Goal: Task Accomplishment & Management: Manage account settings

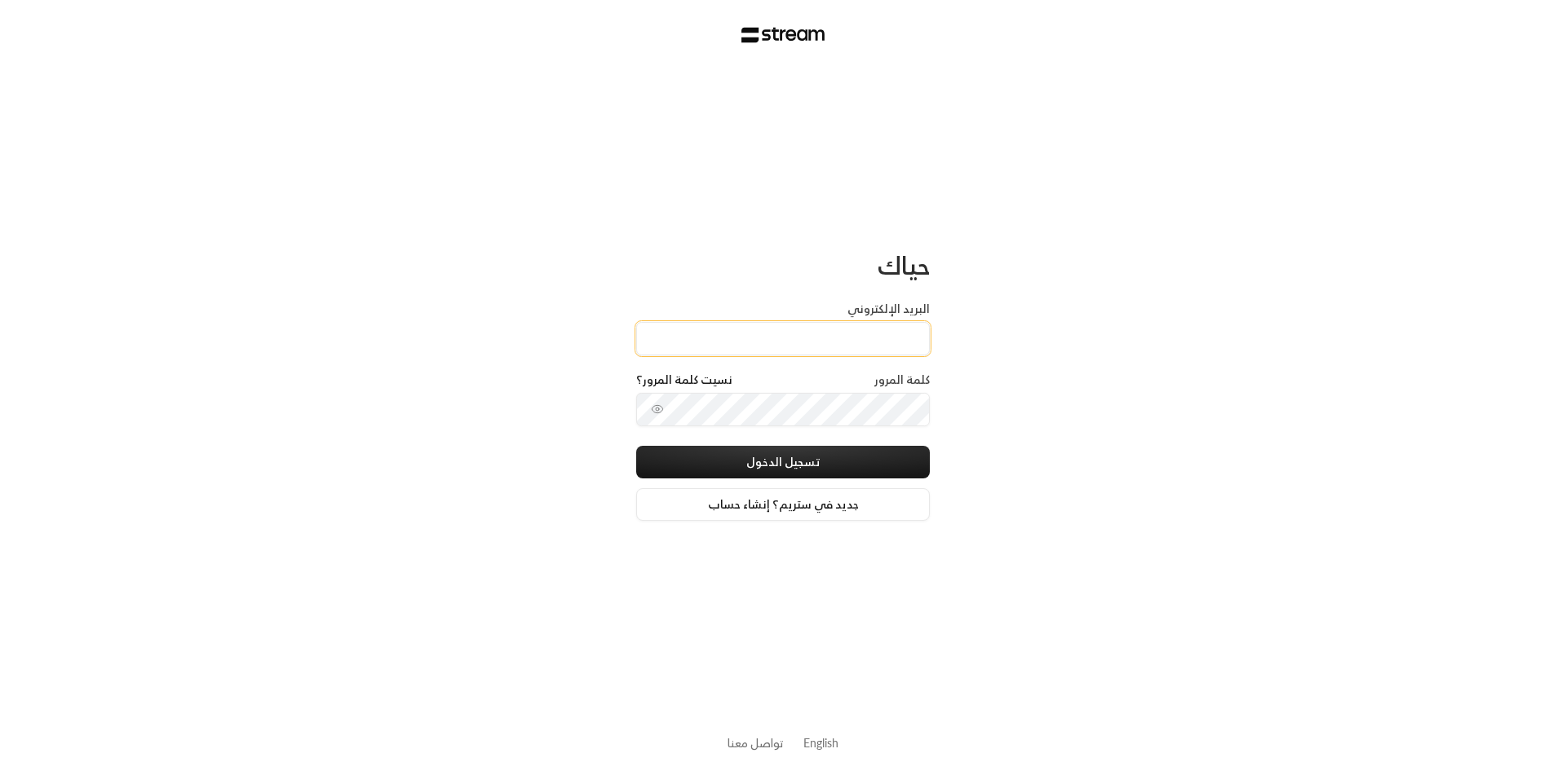
click at [796, 330] on input "البريد الإلكتروني" at bounding box center [783, 339] width 294 height 33
type input "[EMAIL_ADDRESS][DOMAIN_NAME]"
click at [801, 457] on button "تسجيل الدخول" at bounding box center [783, 462] width 294 height 32
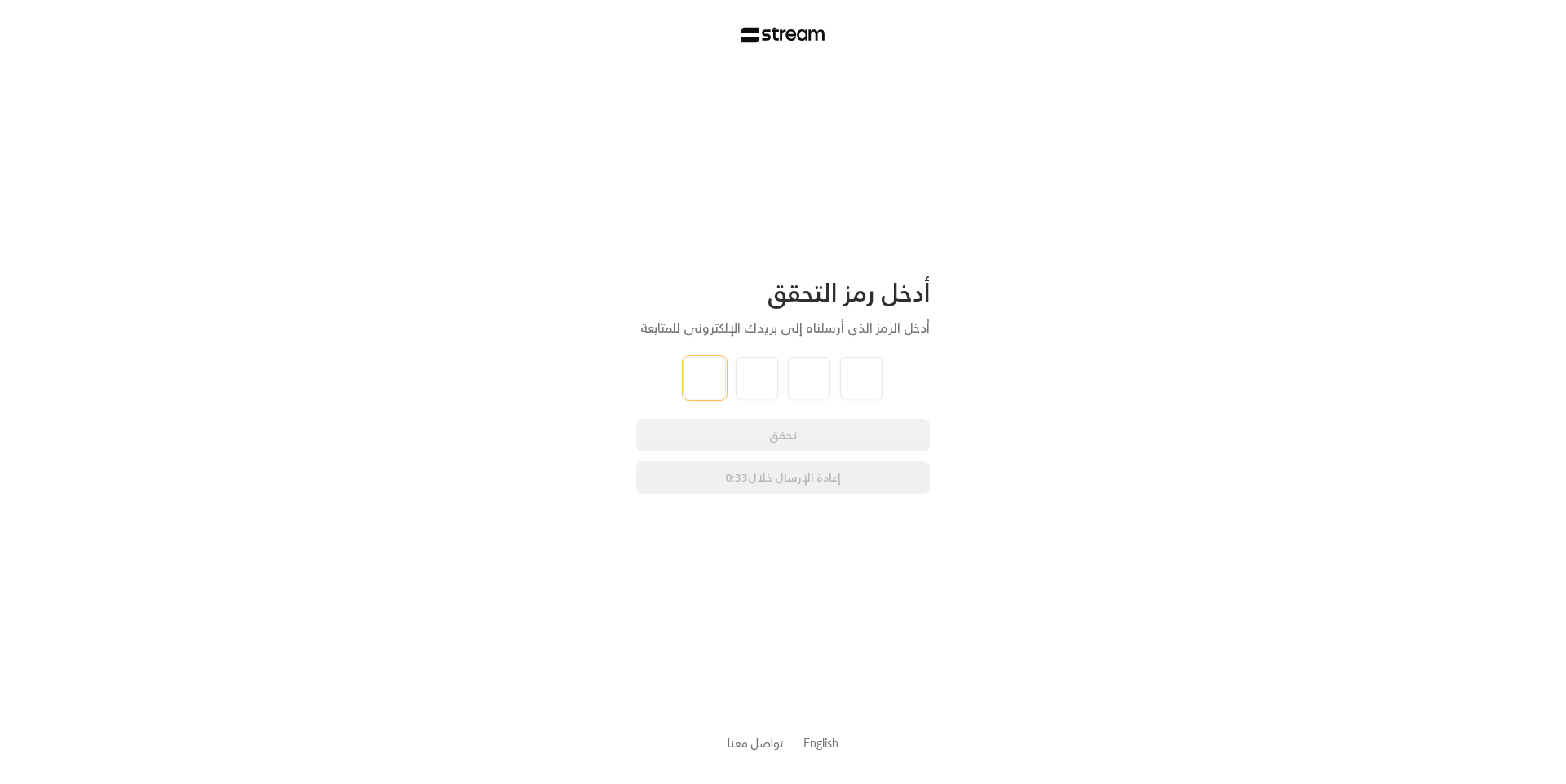
type input "8"
type input "3"
type input "9"
type input "3"
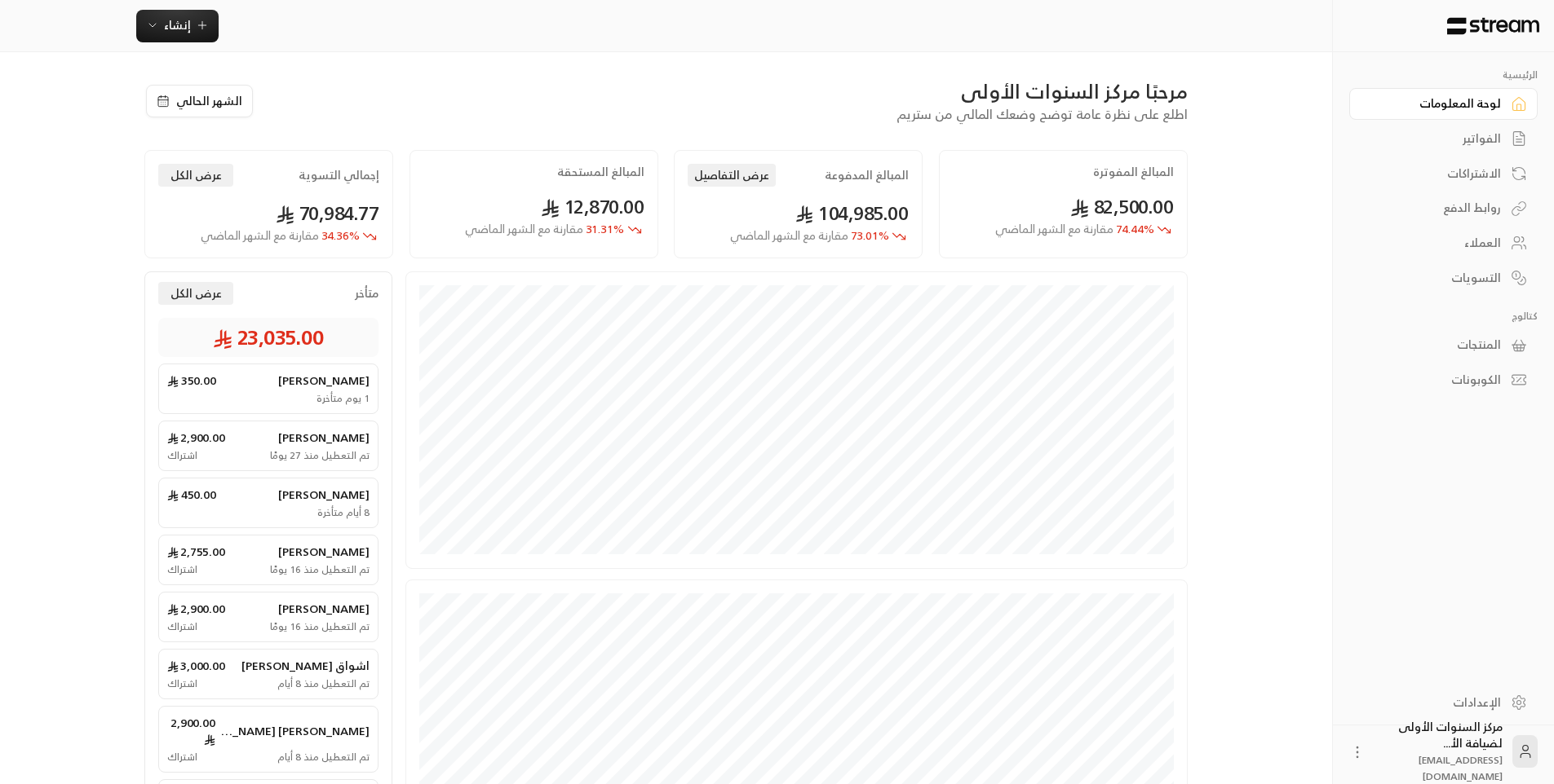
click at [1473, 131] on div "الفواتير" at bounding box center [1436, 139] width 132 height 17
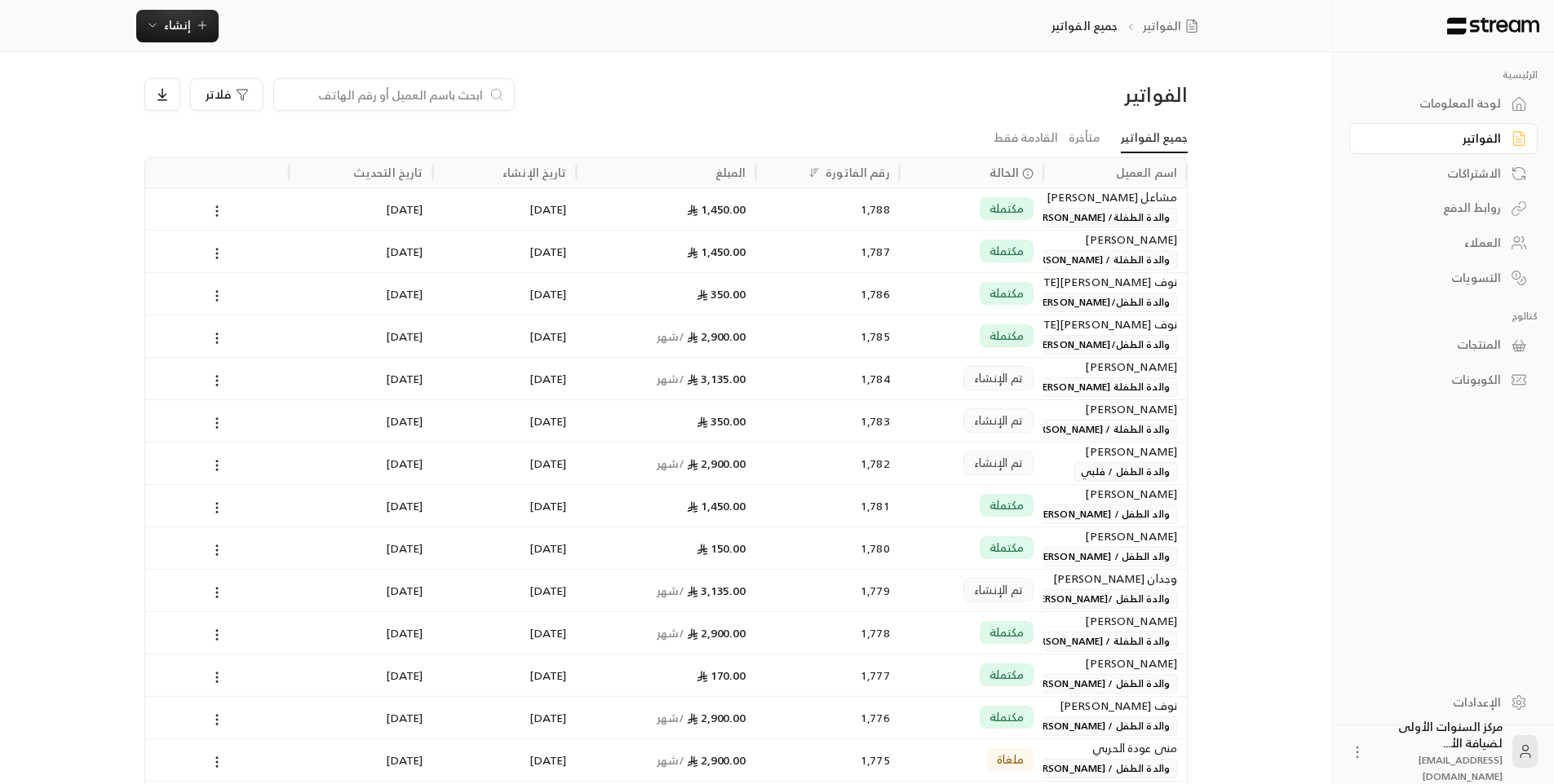
click at [346, 103] on div at bounding box center [394, 94] width 242 height 32
click at [349, 98] on input at bounding box center [383, 95] width 199 height 18
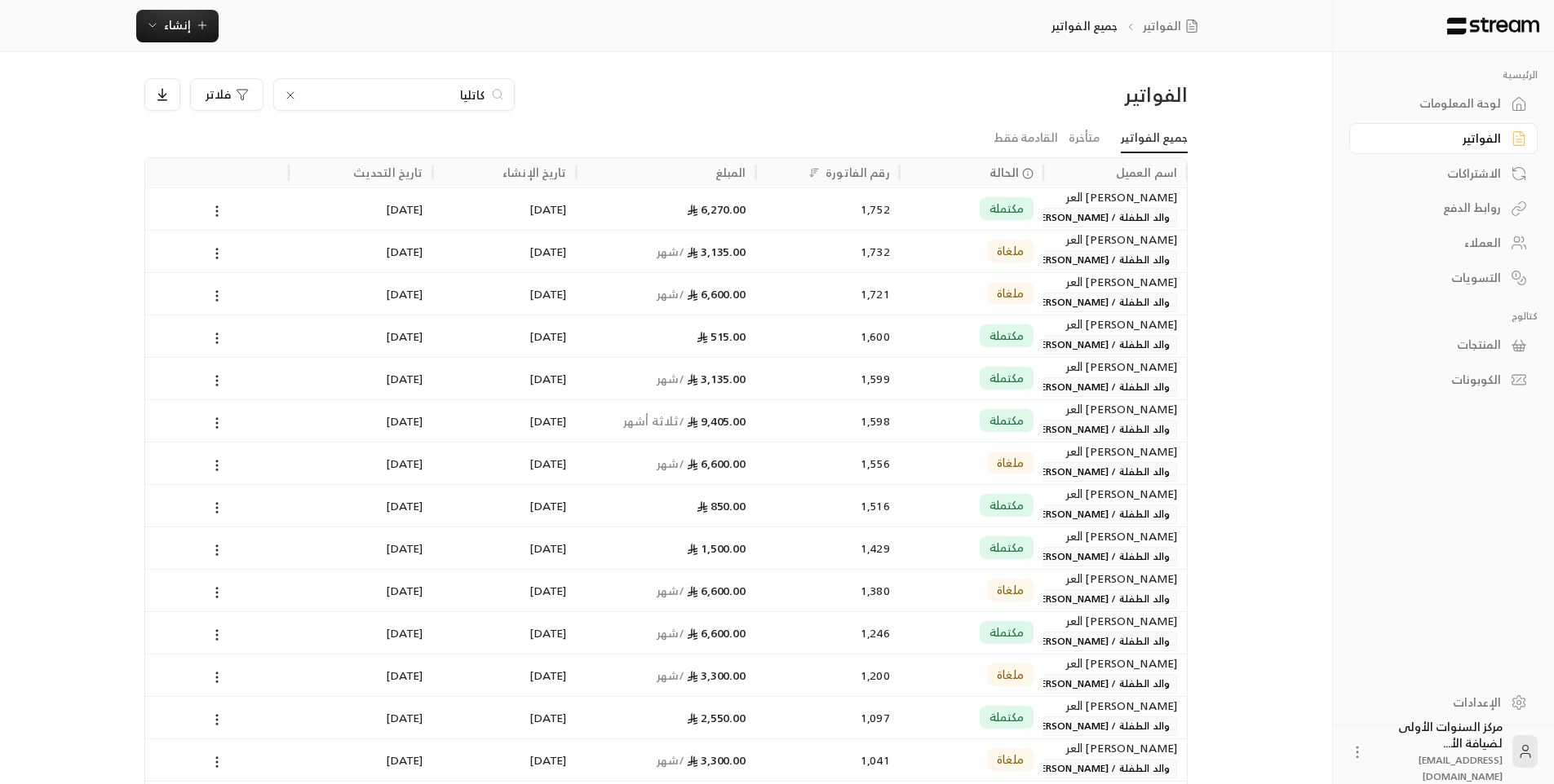
type input "كاتليا"
click at [1063, 430] on span "والد الطفلة / [PERSON_NAME]" at bounding box center [1100, 429] width 152 height 20
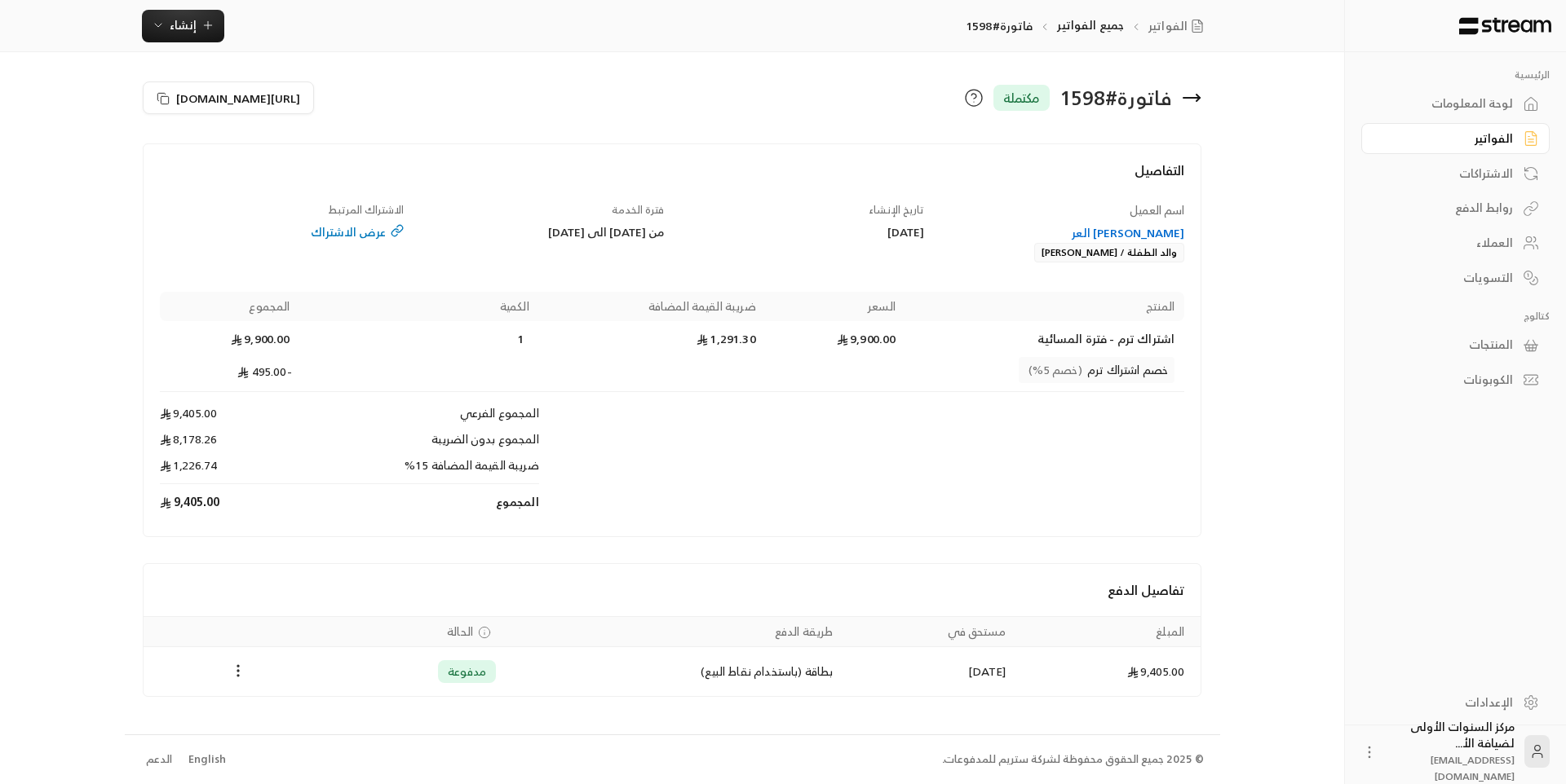
click at [1131, 227] on div "[PERSON_NAME] العر" at bounding box center [1062, 233] width 245 height 17
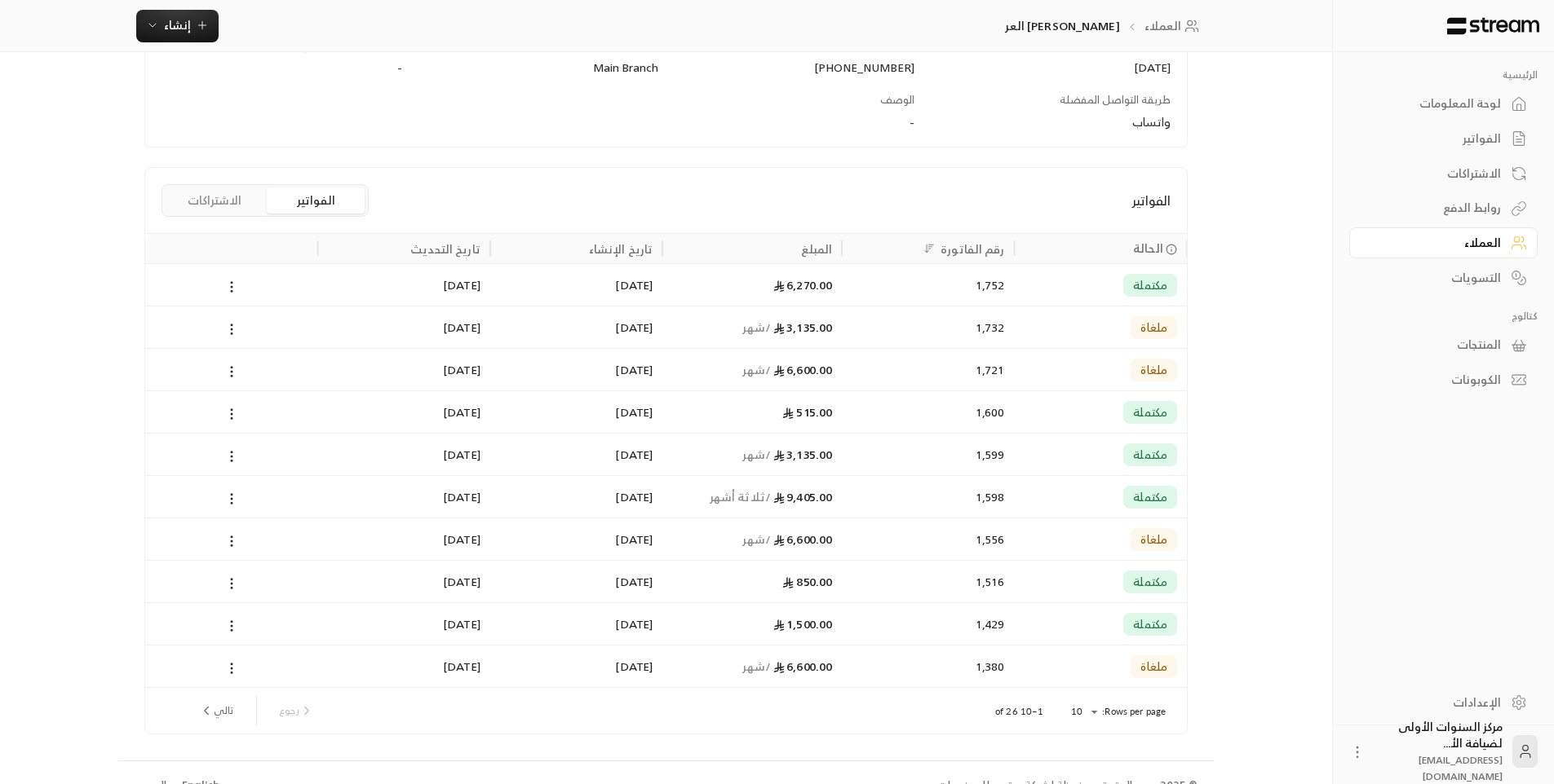
scroll to position [301, 0]
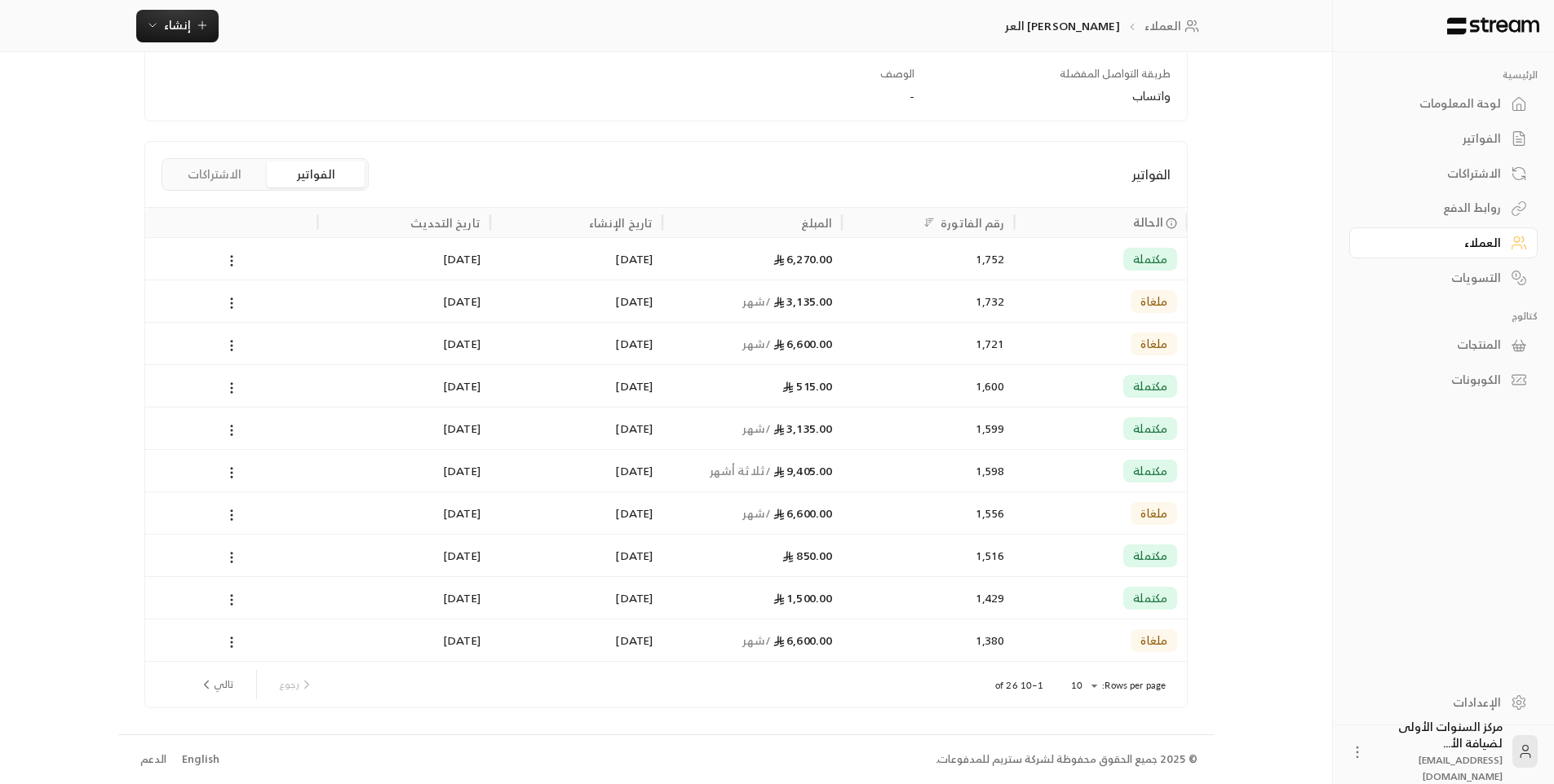
click at [817, 608] on div "1,500.00" at bounding box center [752, 598] width 160 height 42
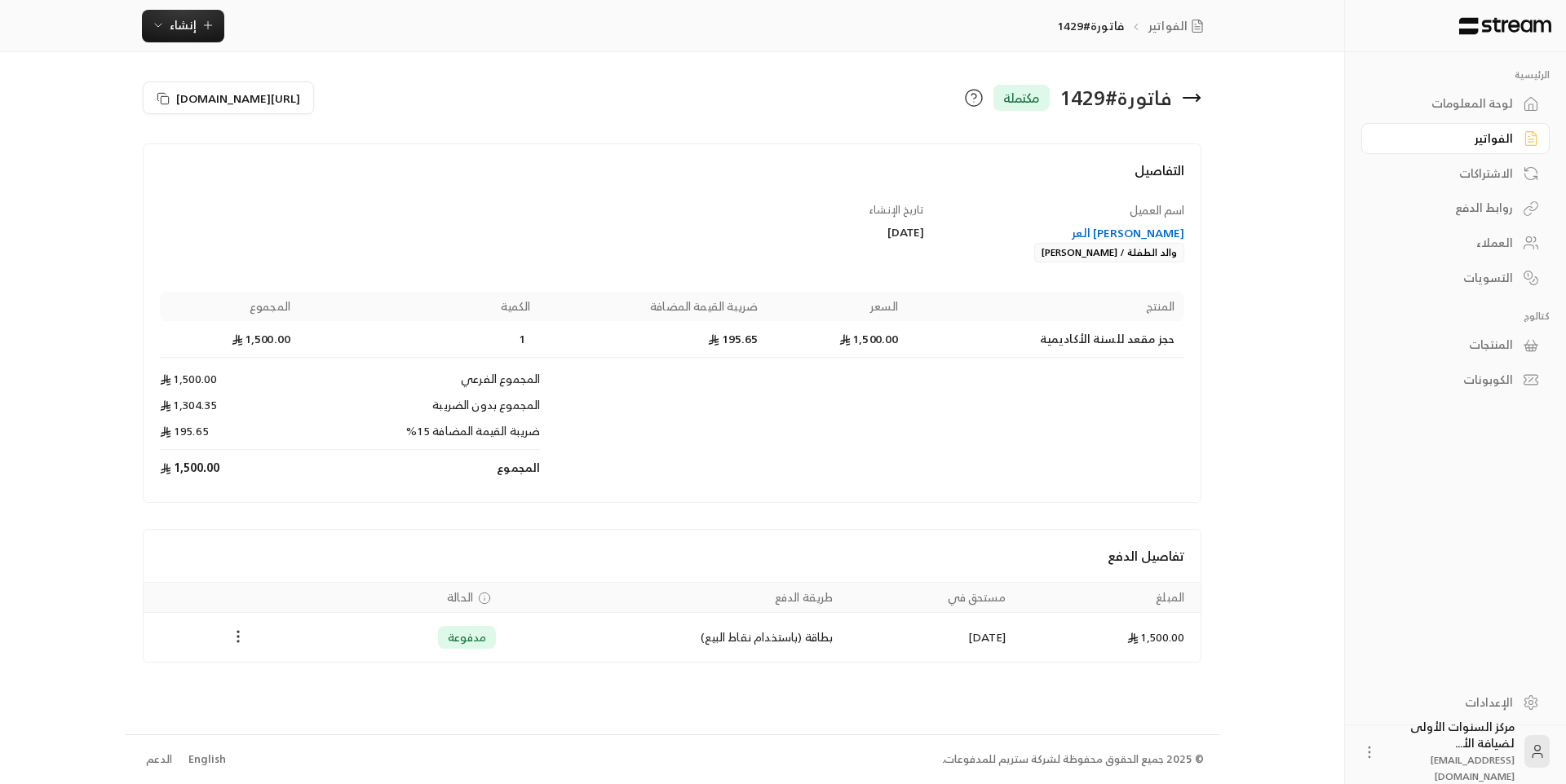
click at [232, 636] on icon "Payments" at bounding box center [238, 637] width 17 height 17
click at [259, 681] on li "تحميل الفاتورة" at bounding box center [278, 678] width 83 height 29
click at [1182, 91] on icon at bounding box center [1191, 98] width 20 height 20
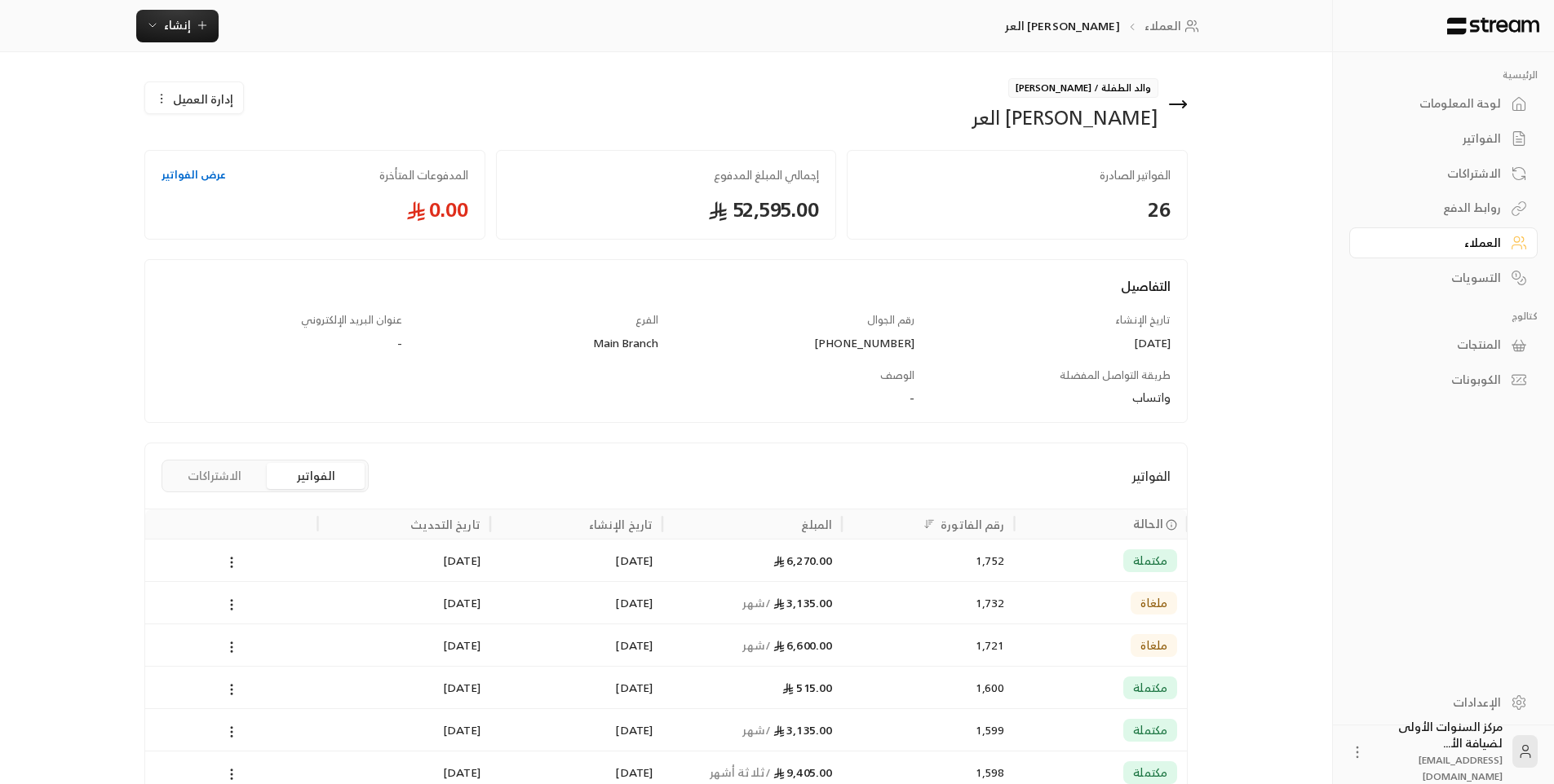
scroll to position [301, 0]
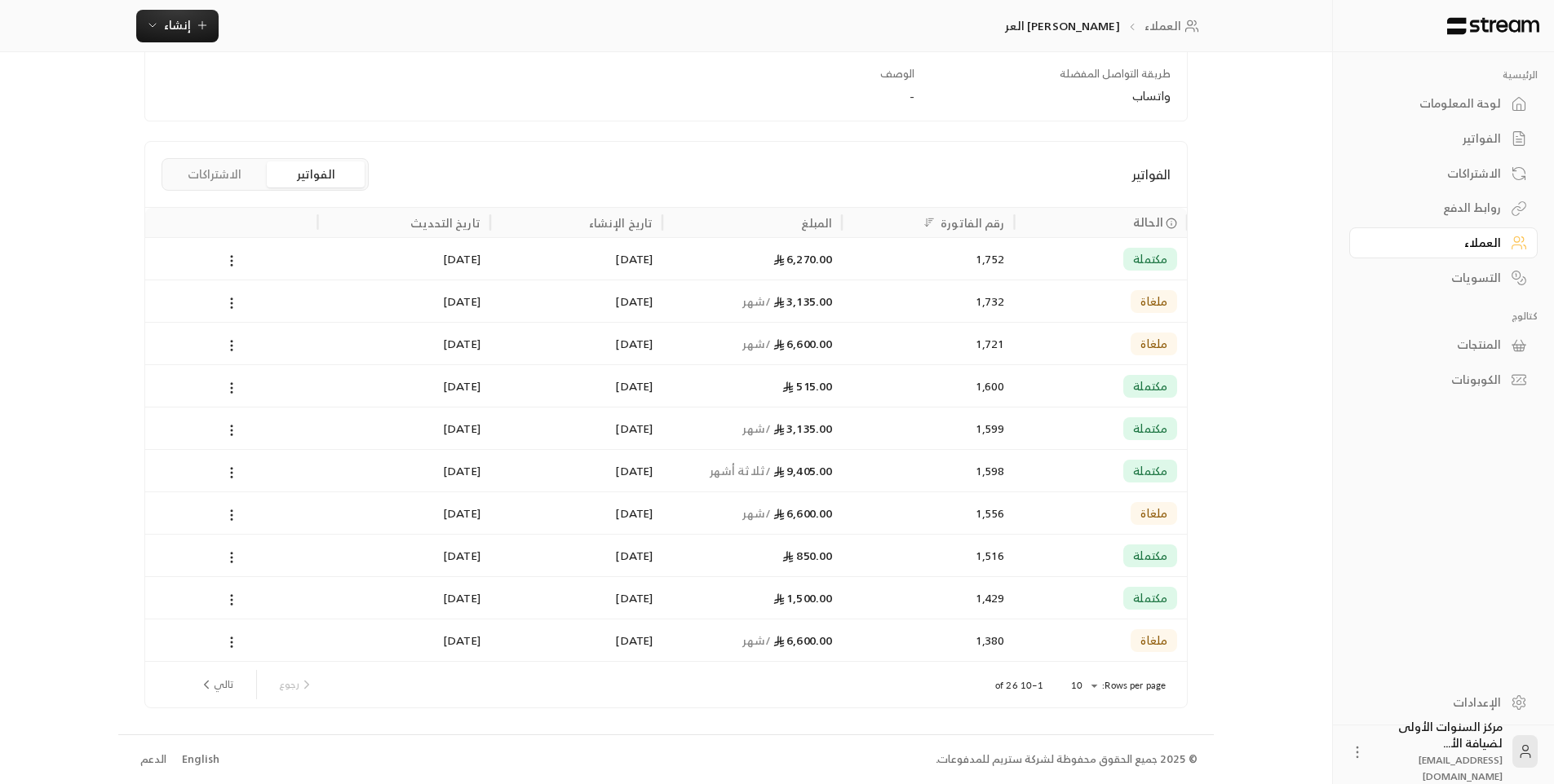
click at [789, 556] on icon at bounding box center [788, 556] width 11 height 11
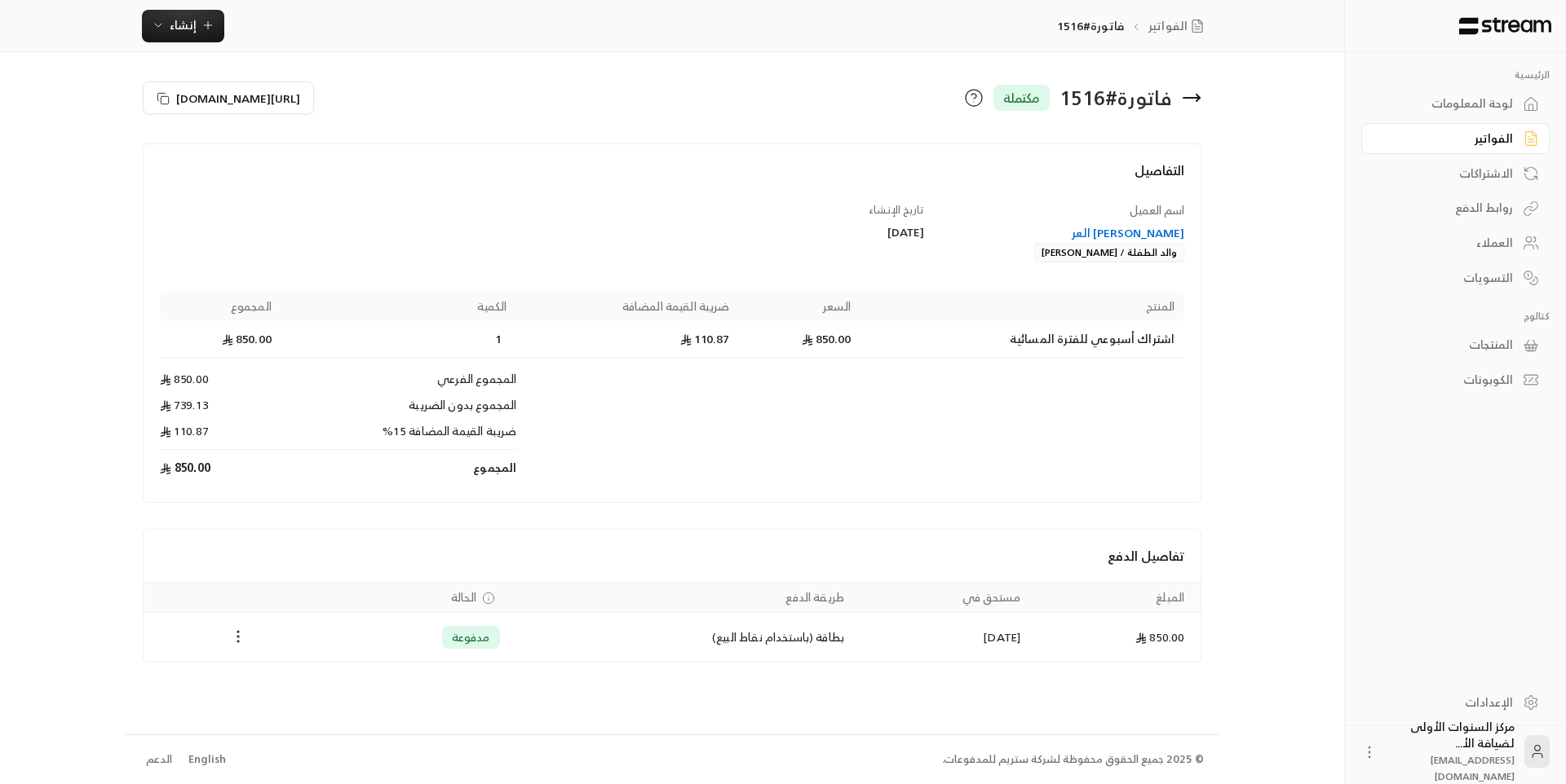
click at [231, 642] on icon "Payments" at bounding box center [238, 637] width 17 height 17
click at [264, 677] on li "تحميل الفاتورة" at bounding box center [278, 678] width 83 height 29
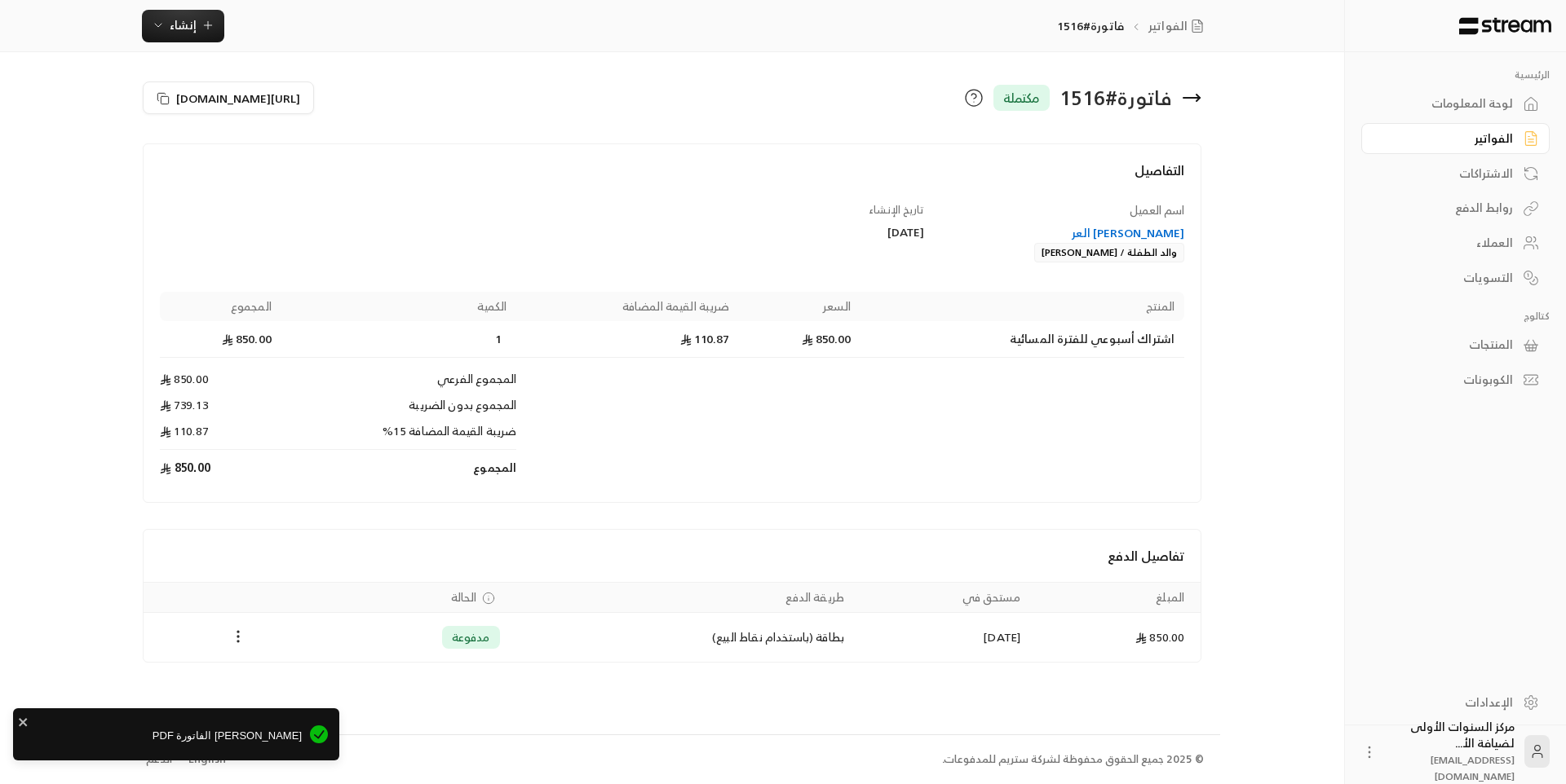
click at [1487, 97] on div "لوحة المعلومات" at bounding box center [1447, 104] width 132 height 17
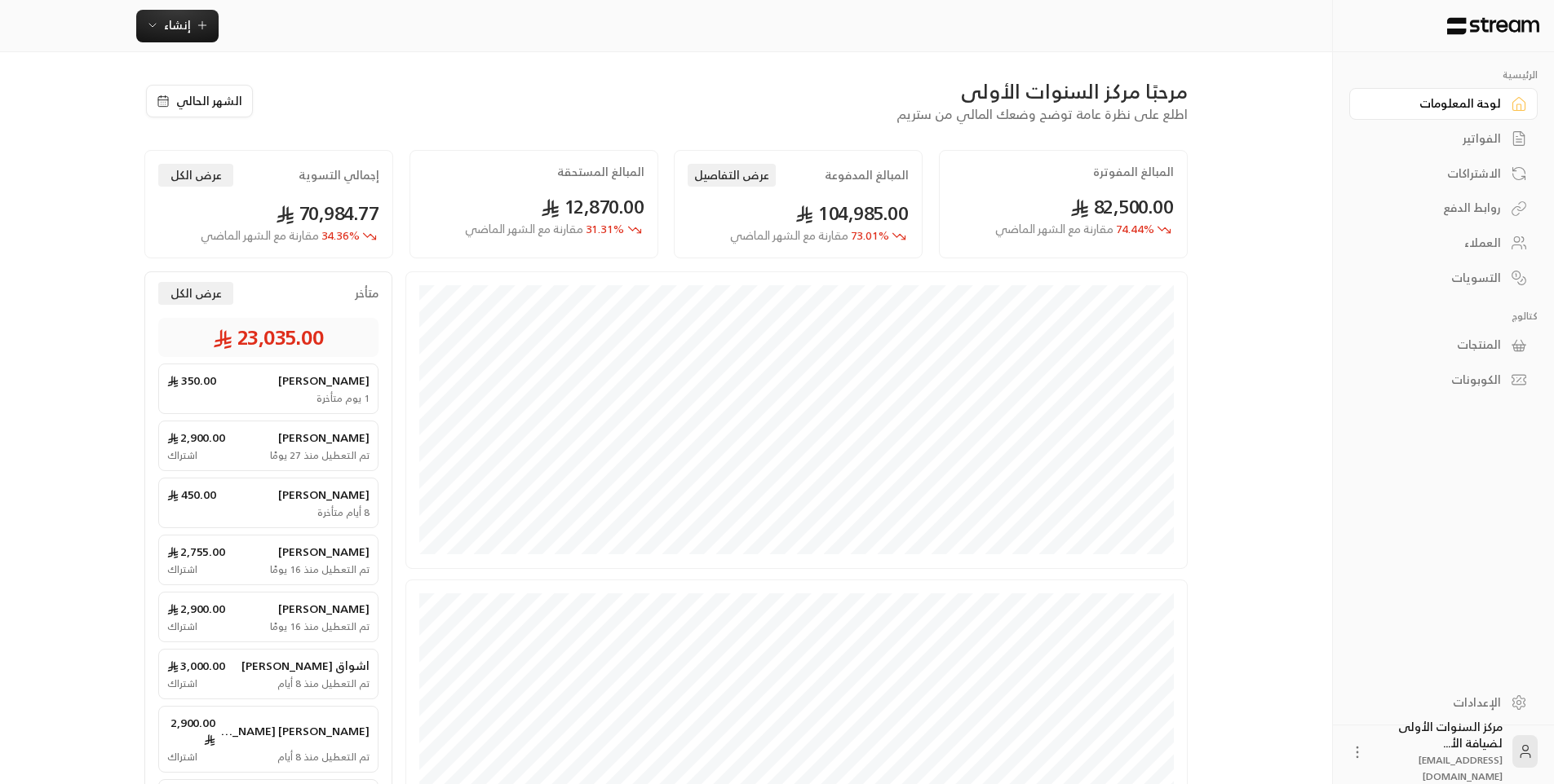
click at [1484, 151] on link "الفواتير" at bounding box center [1443, 139] width 188 height 32
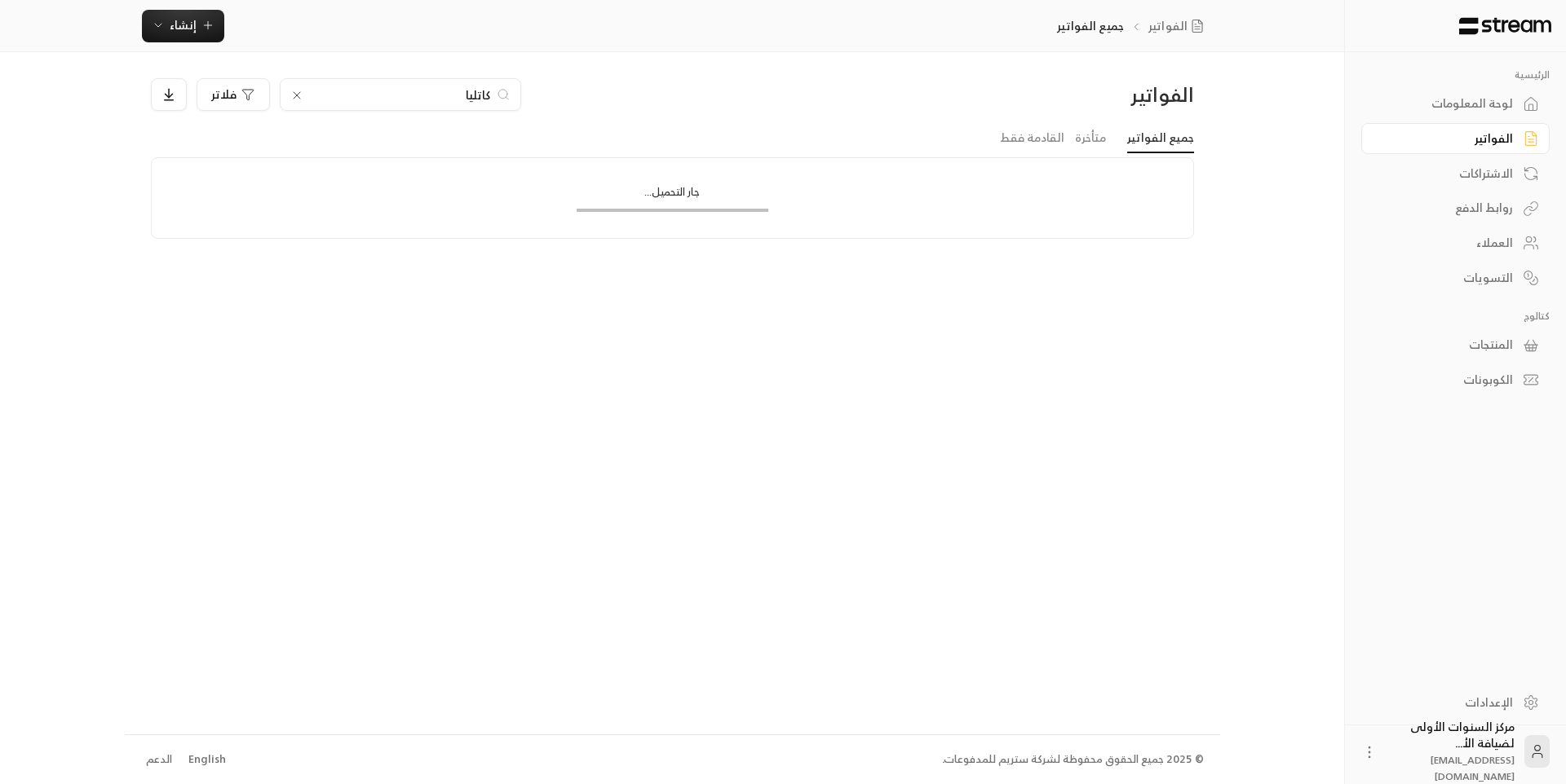
click at [1482, 109] on div "لوحة المعلومات" at bounding box center [1447, 104] width 132 height 17
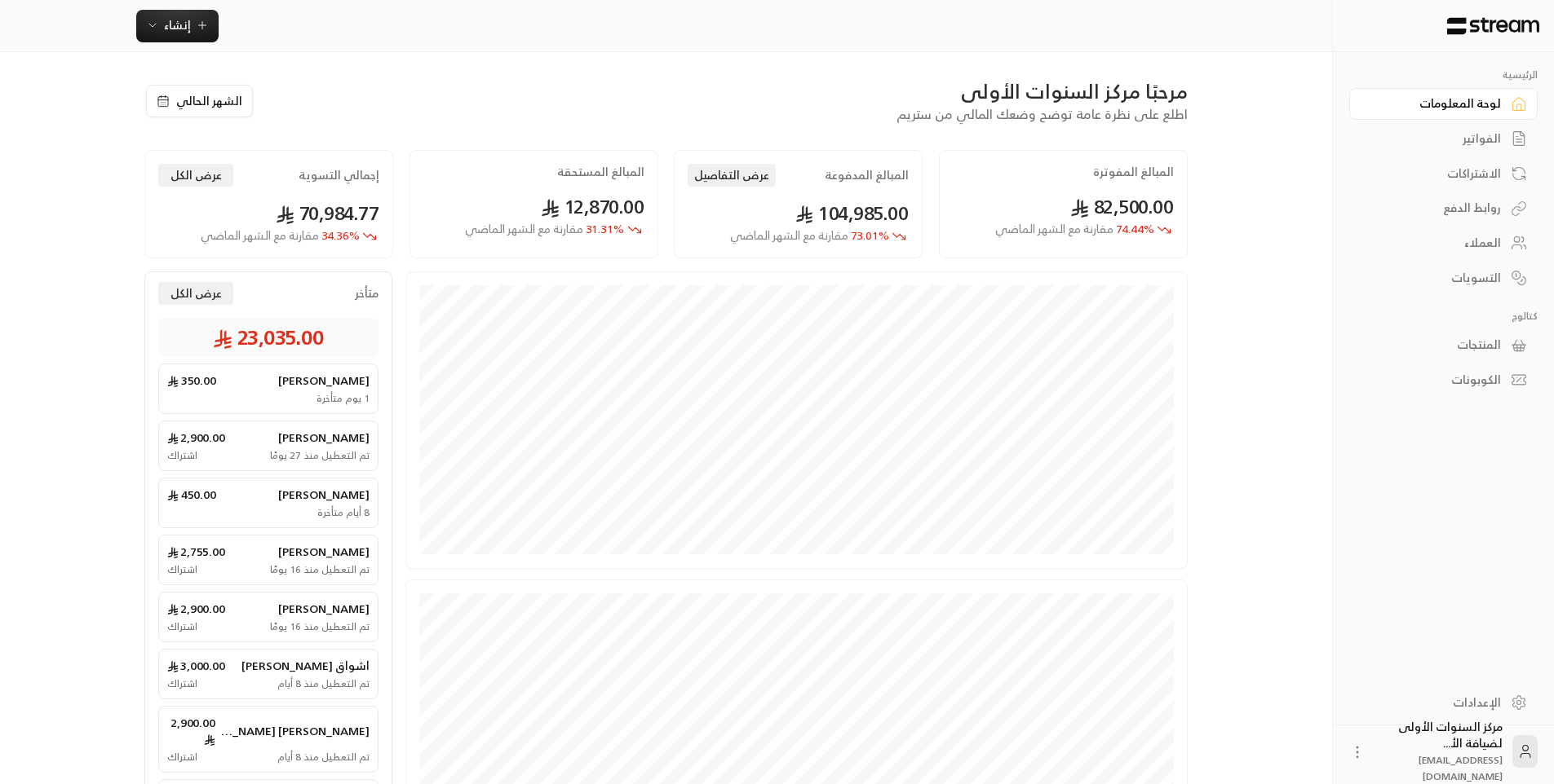
click at [1482, 109] on div "لوحة المعلومات" at bounding box center [1436, 104] width 132 height 17
click at [1477, 149] on link "الفواتير" at bounding box center [1443, 139] width 188 height 32
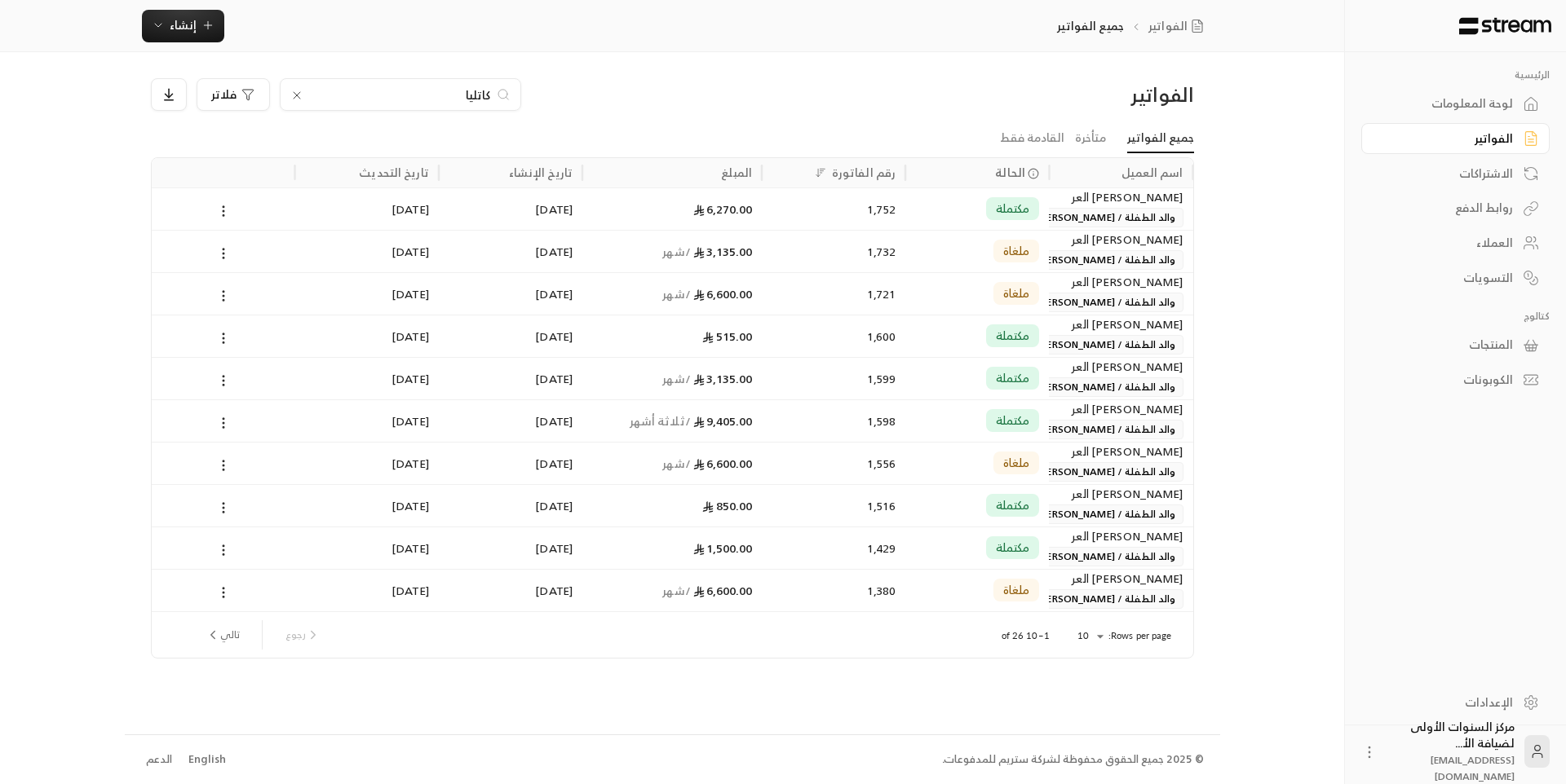
click at [1471, 108] on div "لوحة المعلومات" at bounding box center [1447, 104] width 132 height 17
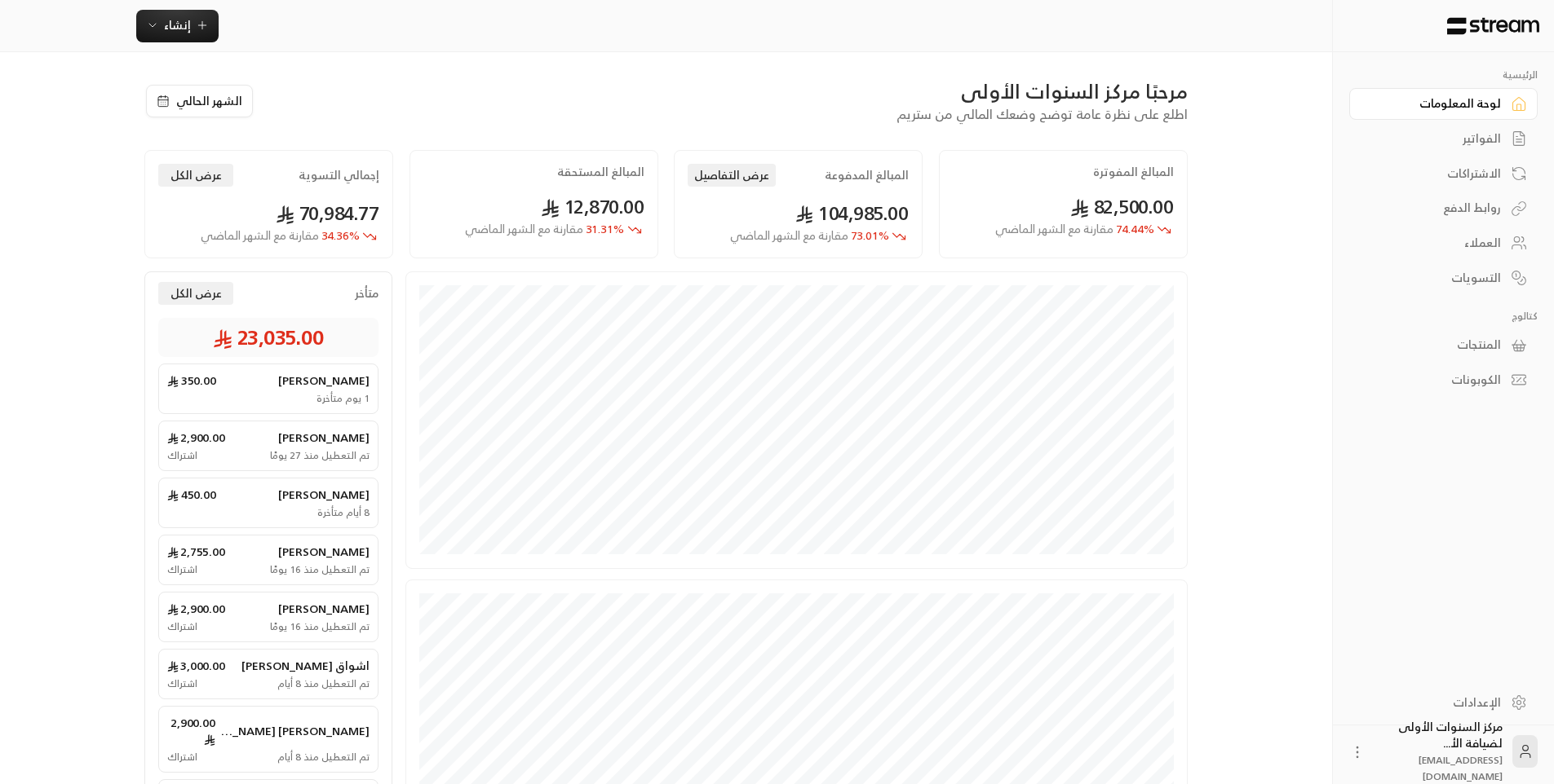
click at [1467, 100] on div "لوحة المعلومات" at bounding box center [1436, 104] width 132 height 17
